Goal: Information Seeking & Learning: Compare options

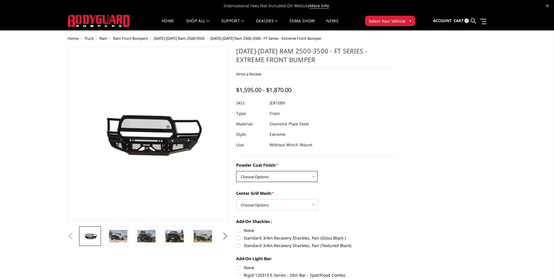
click at [308, 180] on select "Choose Options Bare Metal Gloss Black Powder Coat Textured Black Powder Coat" at bounding box center [276, 176] width 81 height 11
click at [236, 171] on select "Choose Options Bare Metal Gloss Black Powder Coat Textured Black Powder Coat" at bounding box center [276, 176] width 81 height 11
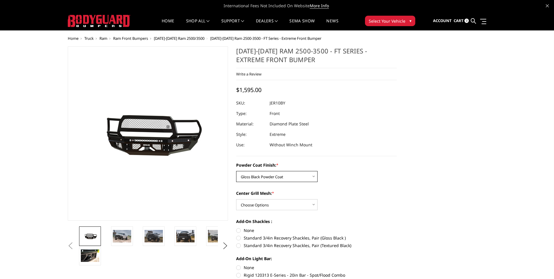
click at [293, 174] on select "Choose Options Bare Metal Gloss Black Powder Coat Textured Black Powder Coat" at bounding box center [276, 176] width 81 height 11
click at [236, 171] on select "Choose Options Bare Metal Gloss Black Powder Coat Textured Black Powder Coat" at bounding box center [276, 176] width 81 height 11
select select "3230"
click at [236, 171] on select "Choose Options Bare Metal Gloss Black Powder Coat Textured Black Powder Coat" at bounding box center [276, 176] width 81 height 11
click at [274, 205] on select "Choose Options WITH Expanded Metal in Center Grill WITHOUT Expanded Metal in Ce…" at bounding box center [276, 204] width 81 height 11
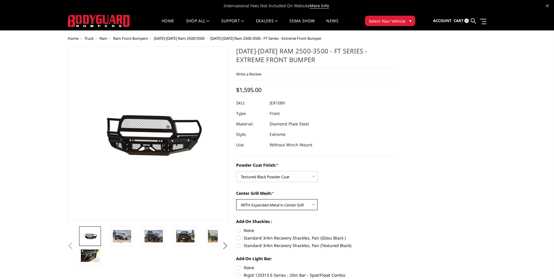
click at [236, 199] on select "Choose Options WITH Expanded Metal in Center Grill WITHOUT Expanded Metal in Ce…" at bounding box center [276, 204] width 81 height 11
select select "3232"
click at [236, 199] on select "Choose Options WITH Expanded Metal in Center Grill WITHOUT Expanded Metal in Ce…" at bounding box center [276, 204] width 81 height 11
click at [260, 205] on select "Choose Options WITH Expanded Metal in Center Grill WITHOUT Expanded Metal in Ce…" at bounding box center [276, 204] width 81 height 11
click at [236, 199] on select "Choose Options WITH Expanded Metal in Center Grill WITHOUT Expanded Metal in Ce…" at bounding box center [276, 204] width 81 height 11
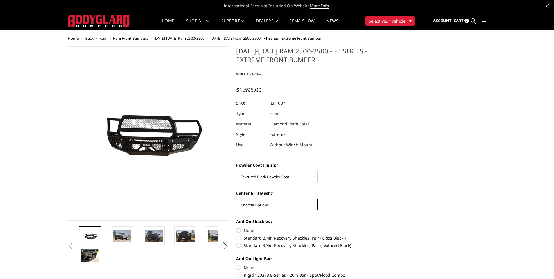
click at [267, 204] on select "Choose Options WITH Expanded Metal in Center Grill WITHOUT Expanded Metal in Ce…" at bounding box center [276, 204] width 81 height 11
select select "3232"
click at [236, 199] on select "Choose Options WITH Expanded Metal in Center Grill WITHOUT Expanded Metal in Ce…" at bounding box center [276, 204] width 81 height 11
click at [274, 179] on select "Choose Options Bare Metal Gloss Black Powder Coat Textured Black Powder Coat" at bounding box center [276, 176] width 81 height 11
select select "3228"
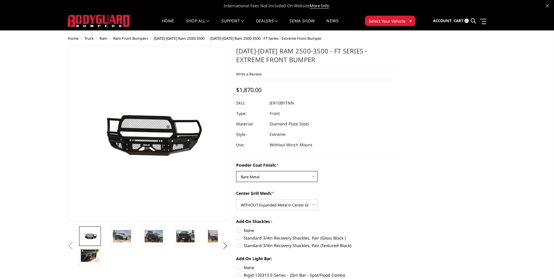
click at [236, 171] on select "Choose Options Bare Metal Gloss Black Powder Coat Textured Black Powder Coat" at bounding box center [276, 176] width 81 height 11
click at [236, 199] on select "Choose Options WITH Expanded Metal in Center Grill WITHOUT Expanded Metal in Ce…" at bounding box center [276, 204] width 81 height 11
select select "3231"
click at [236, 199] on select "Choose Options WITH Expanded Metal in Center Grill WITHOUT Expanded Metal in Ce…" at bounding box center [276, 204] width 81 height 11
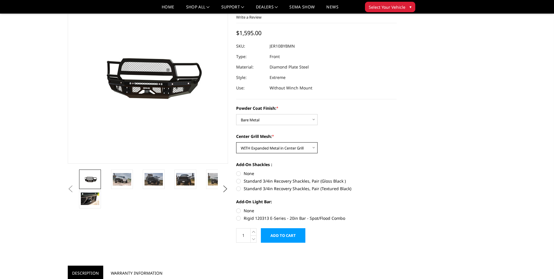
scroll to position [35, 0]
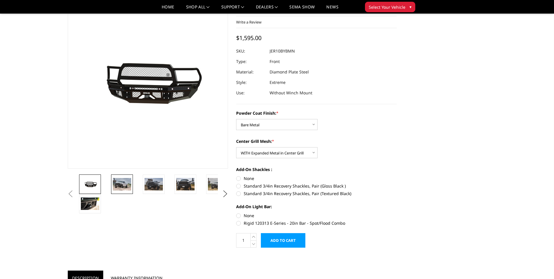
click at [123, 188] on img at bounding box center [122, 184] width 18 height 12
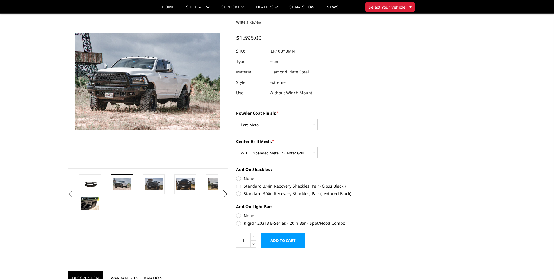
scroll to position [19, 0]
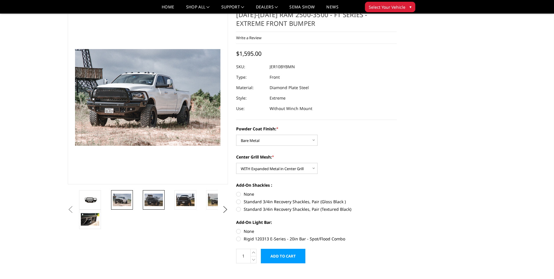
click at [155, 199] on img at bounding box center [153, 200] width 18 height 12
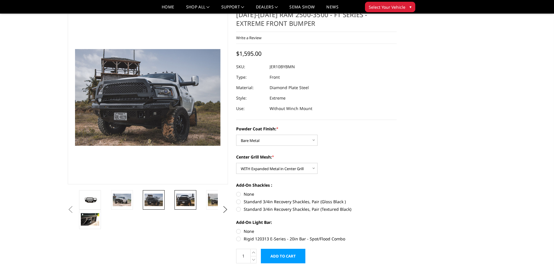
click at [185, 200] on img at bounding box center [185, 200] width 18 height 12
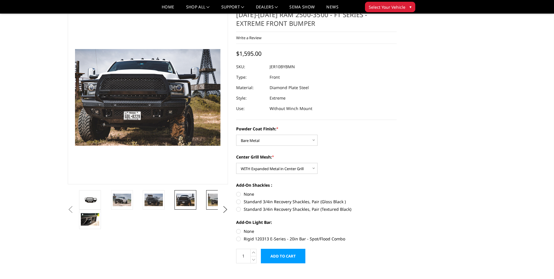
click at [216, 202] on img at bounding box center [217, 200] width 18 height 12
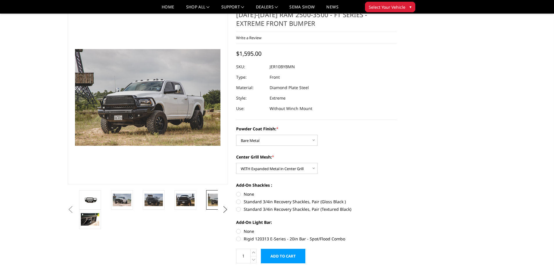
click at [227, 211] on button "Next" at bounding box center [225, 209] width 9 height 9
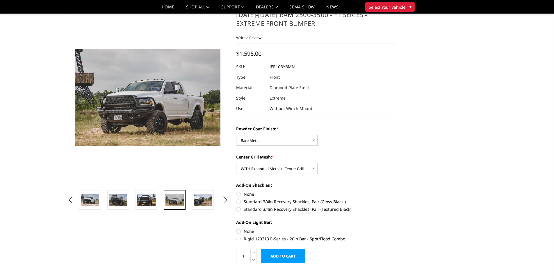
click at [227, 198] on button "Next" at bounding box center [225, 200] width 9 height 9
click at [177, 199] on img at bounding box center [174, 200] width 18 height 12
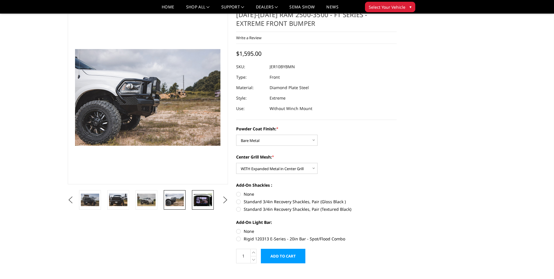
click at [203, 199] on img at bounding box center [203, 200] width 18 height 12
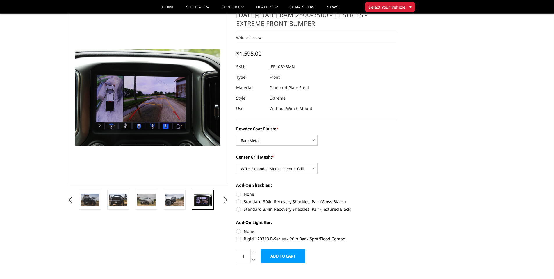
click at [224, 200] on button "Next" at bounding box center [225, 200] width 9 height 9
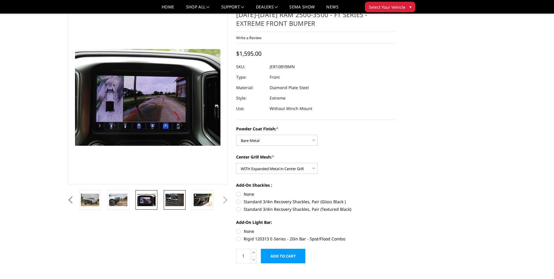
click at [175, 202] on img at bounding box center [174, 200] width 18 height 12
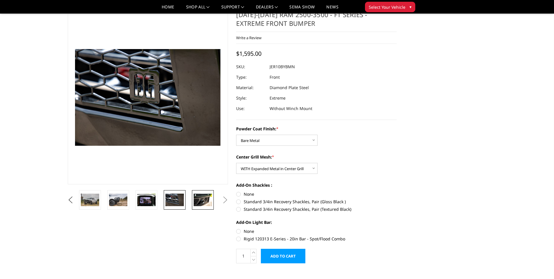
click at [207, 198] on img at bounding box center [203, 200] width 18 height 12
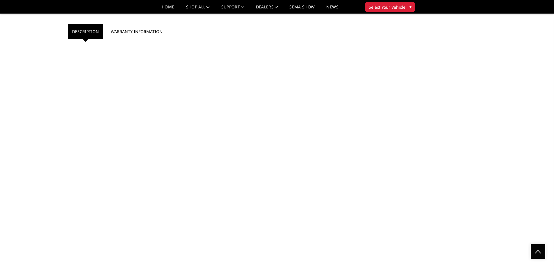
scroll to position [0, 0]
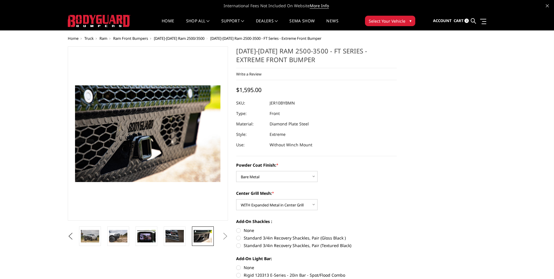
click at [193, 38] on span "[DATE]-[DATE] Ram 2500/3500" at bounding box center [179, 38] width 51 height 5
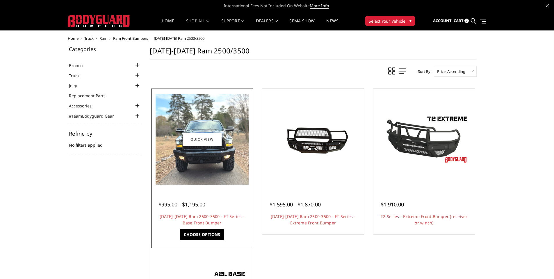
click at [204, 160] on img at bounding box center [201, 139] width 93 height 91
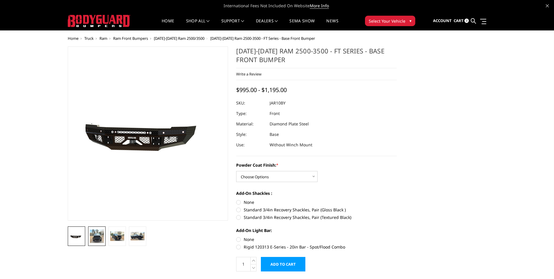
click at [98, 236] on img at bounding box center [97, 237] width 14 height 14
